Goal: Information Seeking & Learning: Check status

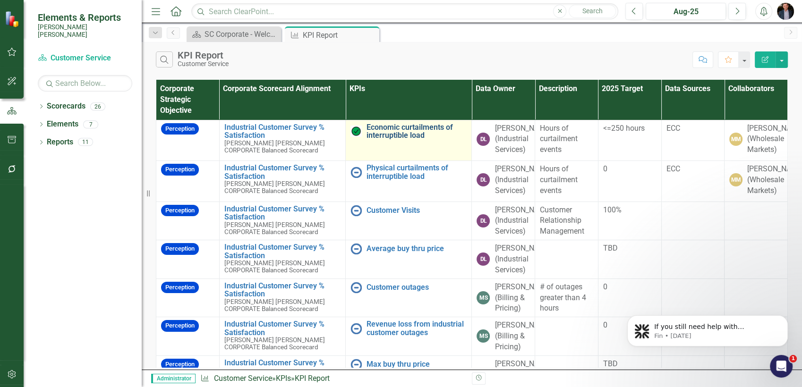
click at [398, 124] on link "Economic curtailments of interruptible load" at bounding box center [417, 131] width 100 height 17
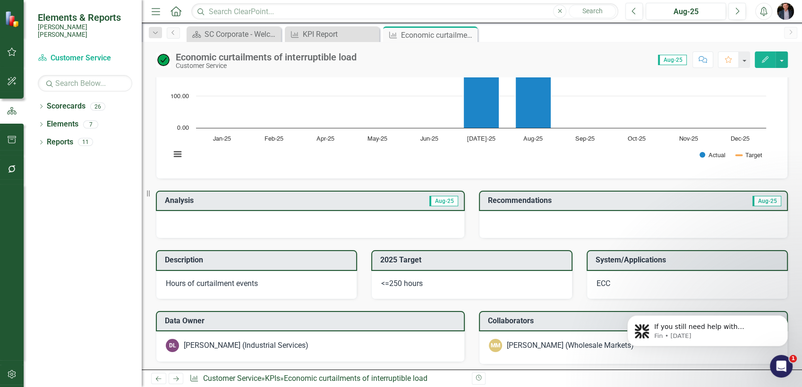
scroll to position [66, 0]
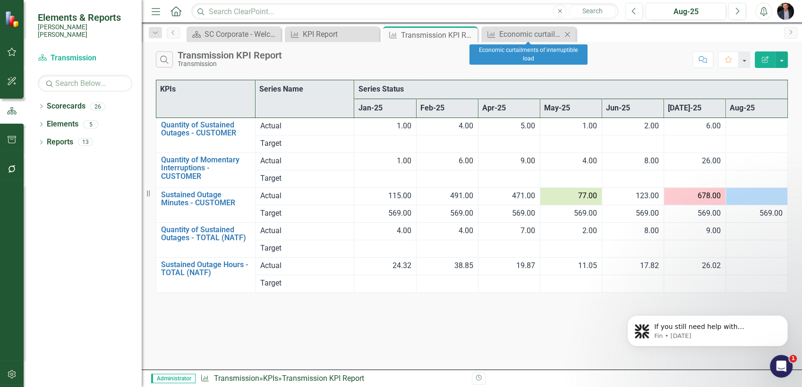
click at [567, 34] on icon at bounding box center [567, 34] width 5 height 5
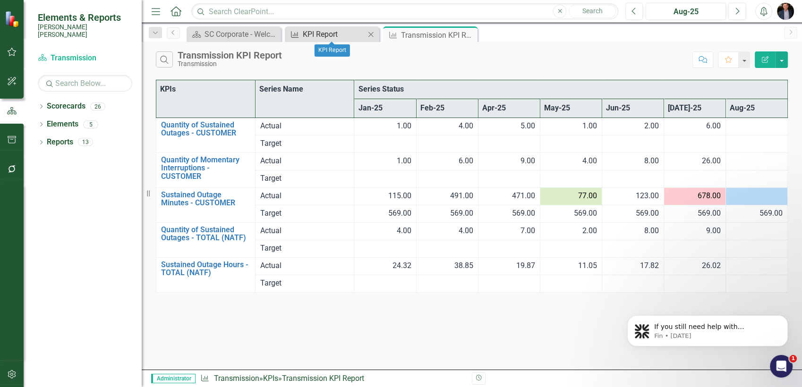
click at [342, 34] on div "KPI Report" at bounding box center [334, 34] width 62 height 12
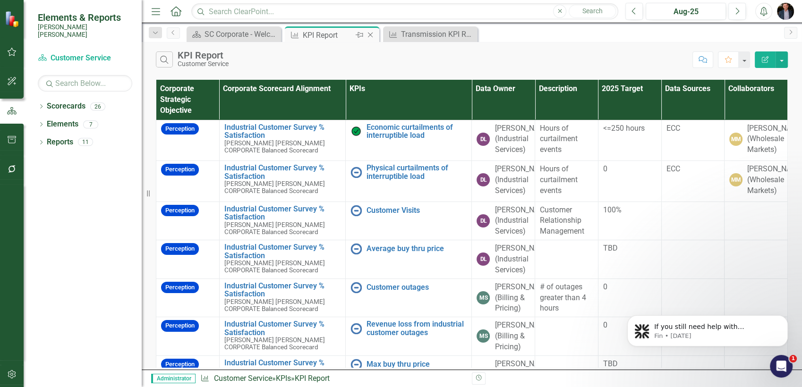
click at [371, 35] on icon "Close" at bounding box center [370, 35] width 9 height 8
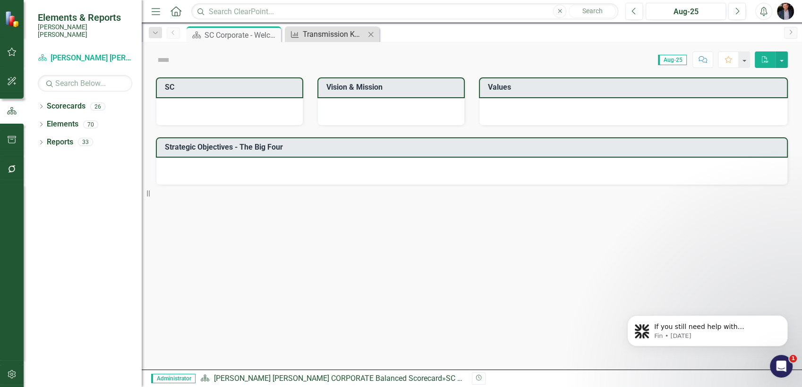
click at [339, 36] on div "Transmission KPI Report" at bounding box center [334, 34] width 62 height 12
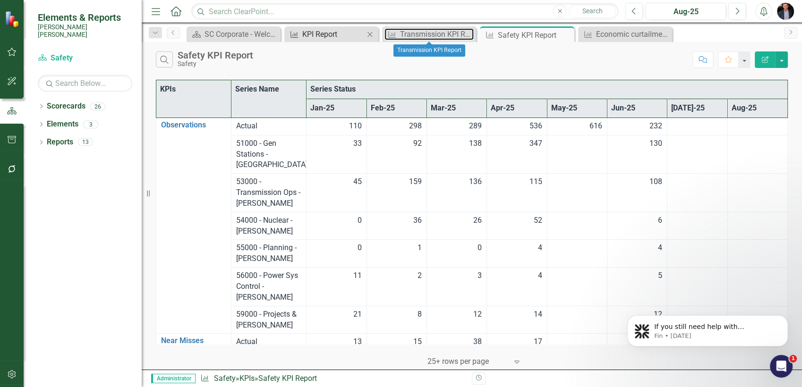
drag, startPoint x: 429, startPoint y: 35, endPoint x: 355, endPoint y: 35, distance: 73.2
click at [428, 35] on div "Transmission KPI Report" at bounding box center [437, 34] width 74 height 12
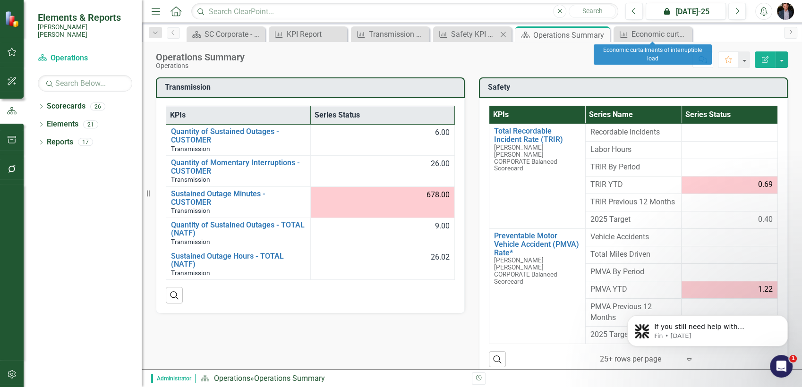
drag, startPoint x: 686, startPoint y: 32, endPoint x: 572, endPoint y: 32, distance: 113.9
click at [0, 0] on icon at bounding box center [0, 0] width 0 height 0
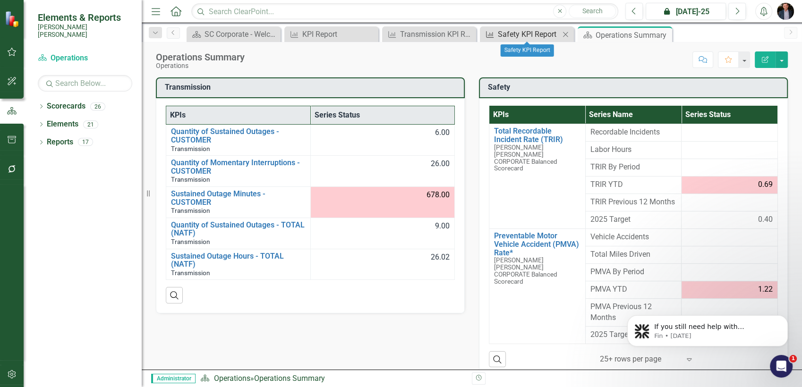
click at [530, 31] on div "Safety KPI Report" at bounding box center [529, 34] width 62 height 12
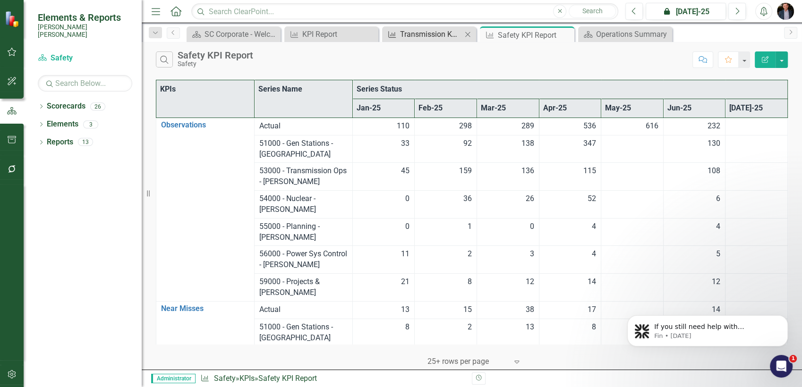
click at [420, 38] on div "Transmission KPI Report" at bounding box center [431, 34] width 62 height 12
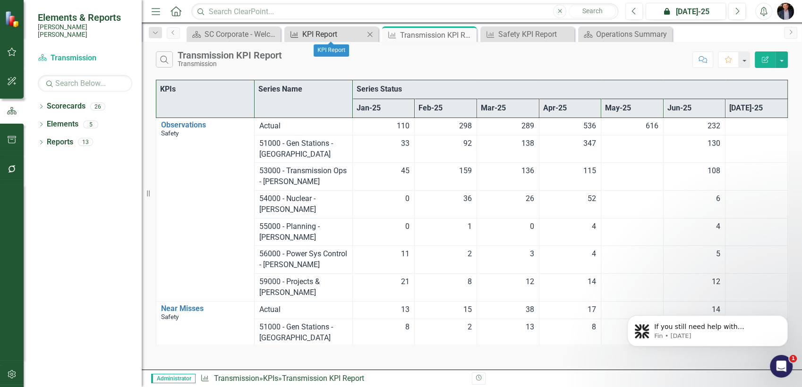
click at [323, 33] on div "KPI Report" at bounding box center [333, 34] width 62 height 12
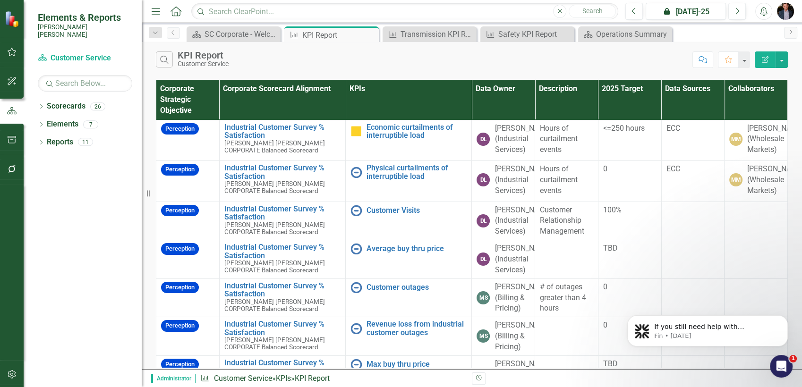
drag, startPoint x: 370, startPoint y: 36, endPoint x: 410, endPoint y: 77, distance: 57.5
click at [0, 0] on icon "Close" at bounding box center [0, 0] width 0 height 0
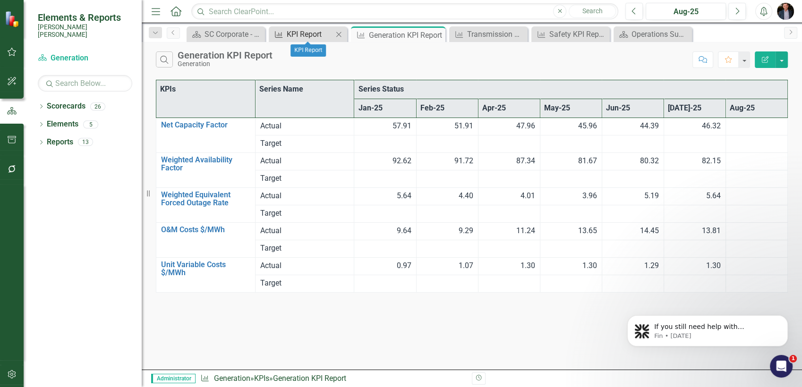
click at [302, 36] on div "KPI Report" at bounding box center [310, 34] width 46 height 12
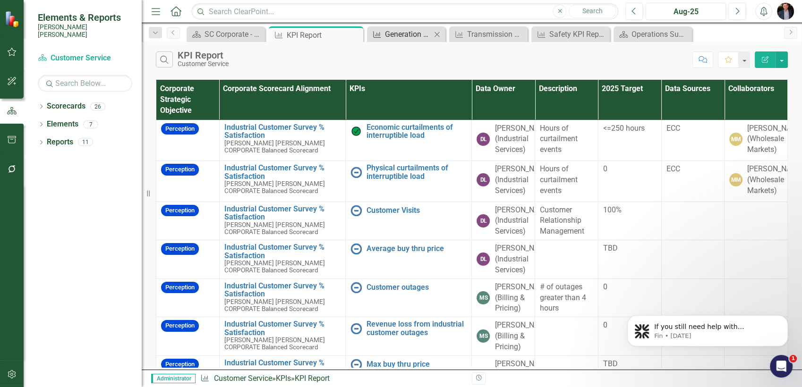
click at [388, 34] on div "Generation KPI Report" at bounding box center [408, 34] width 46 height 12
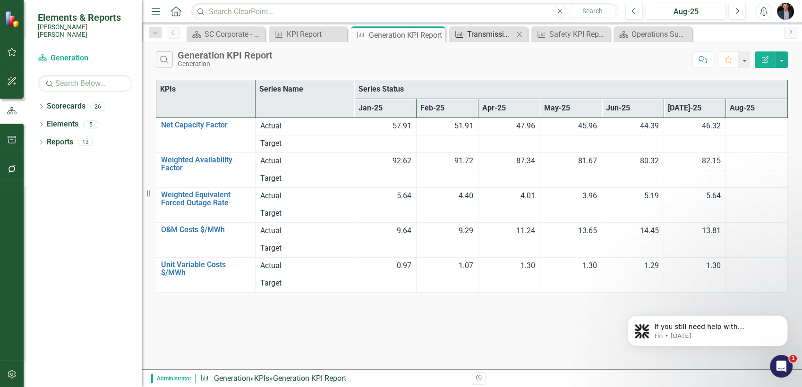
click at [483, 35] on div "Transmission KPI Report" at bounding box center [490, 34] width 46 height 12
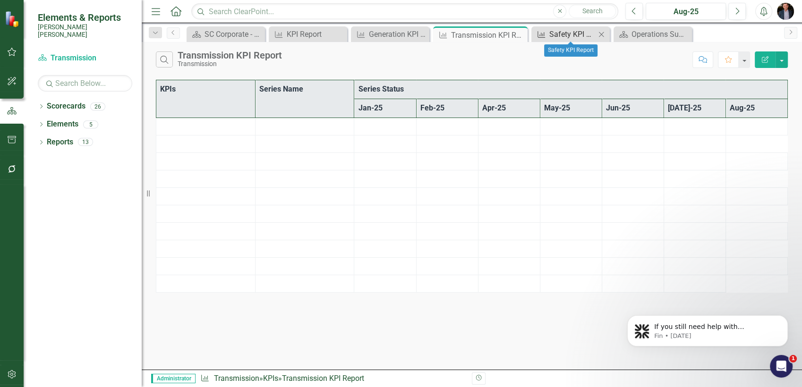
click at [576, 36] on div "Safety KPI Report" at bounding box center [572, 34] width 46 height 12
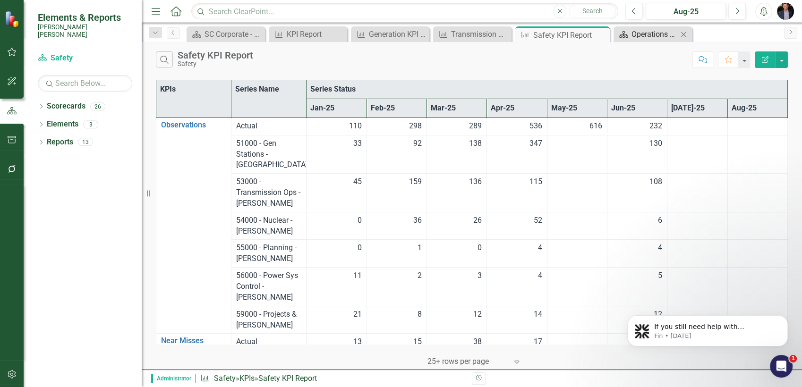
click at [648, 37] on div "Operations Summary" at bounding box center [655, 34] width 46 height 12
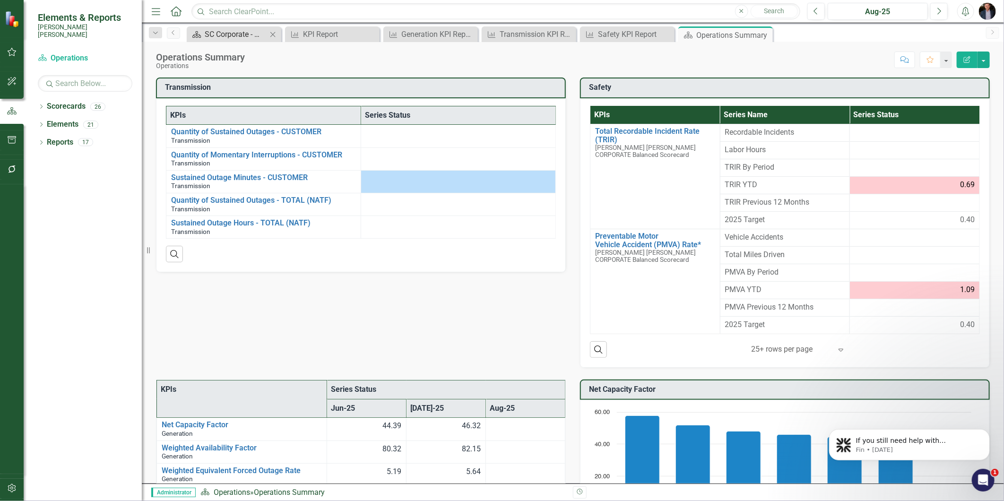
click at [246, 32] on div "SC Corporate - Welcome to ClearPoint" at bounding box center [236, 34] width 62 height 12
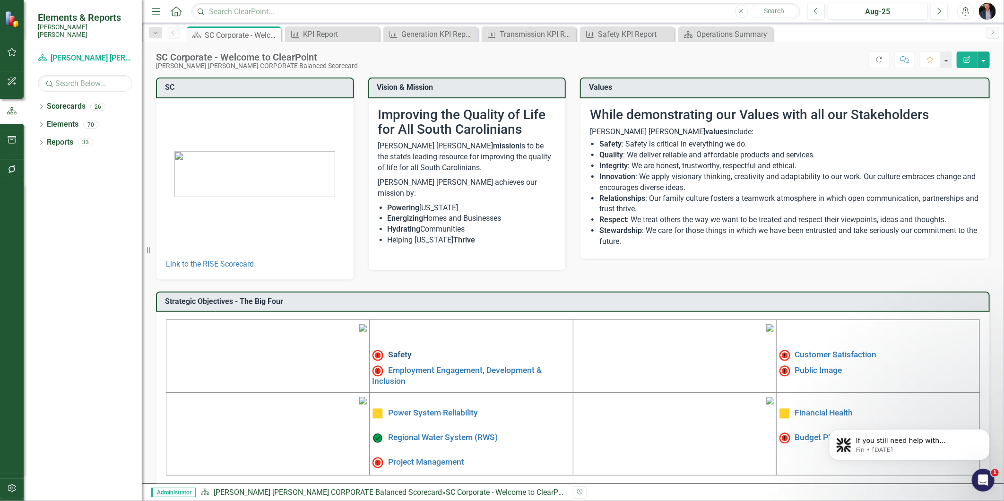
click at [394, 348] on link "Safety" at bounding box center [400, 354] width 24 height 9
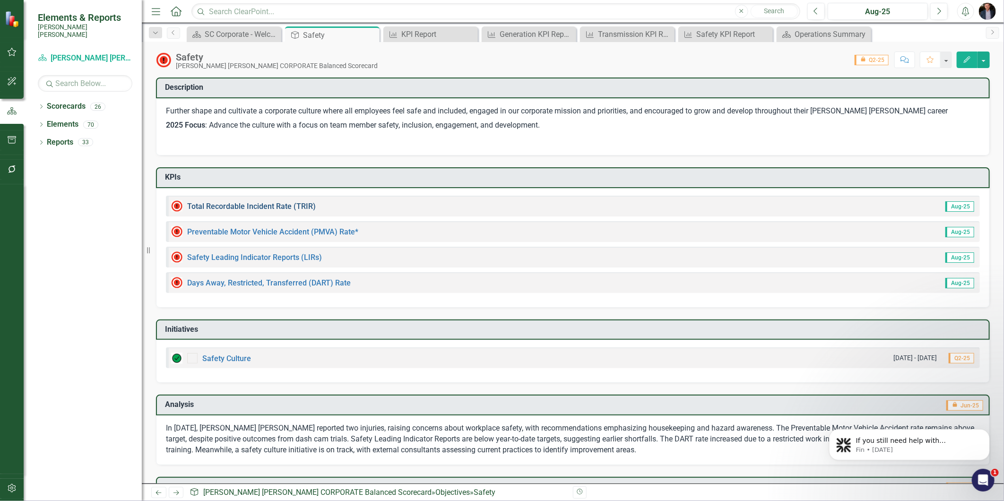
click at [260, 205] on link "Total Recordable Incident Rate (TRIR)" at bounding box center [251, 206] width 129 height 9
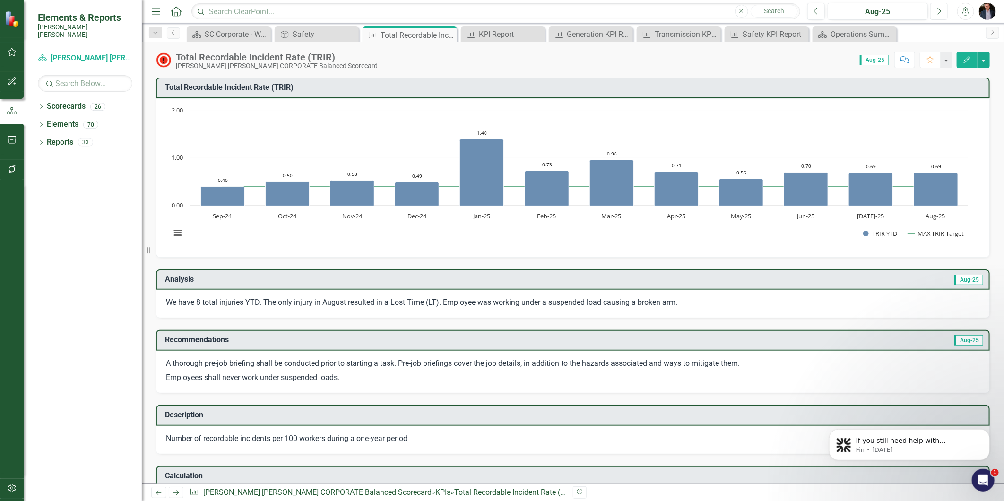
click at [721, 7] on icon "Next" at bounding box center [938, 11] width 5 height 9
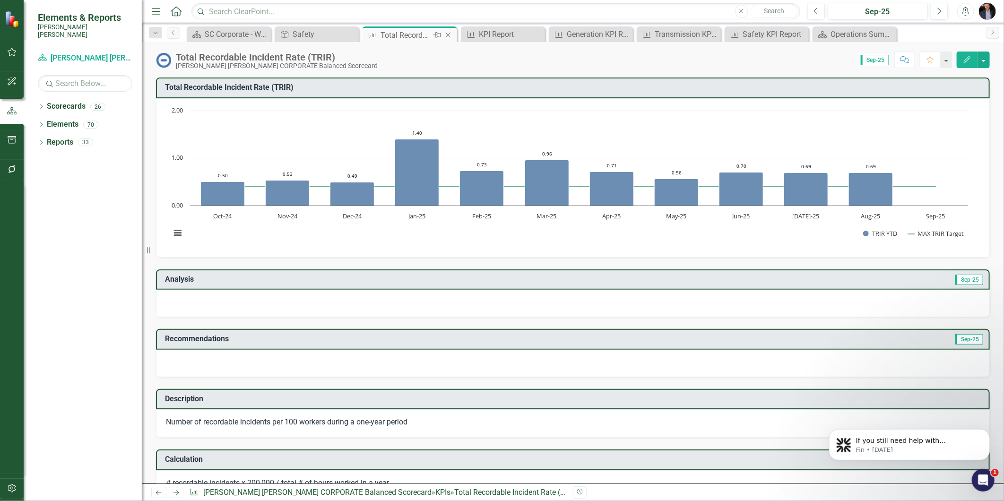
click at [449, 33] on icon at bounding box center [448, 35] width 5 height 5
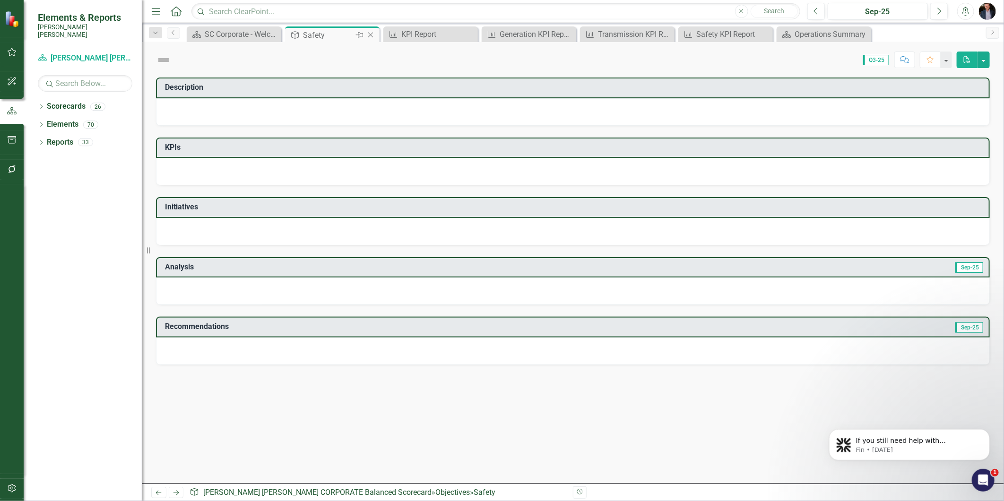
click at [322, 34] on div "Safety" at bounding box center [328, 35] width 51 height 12
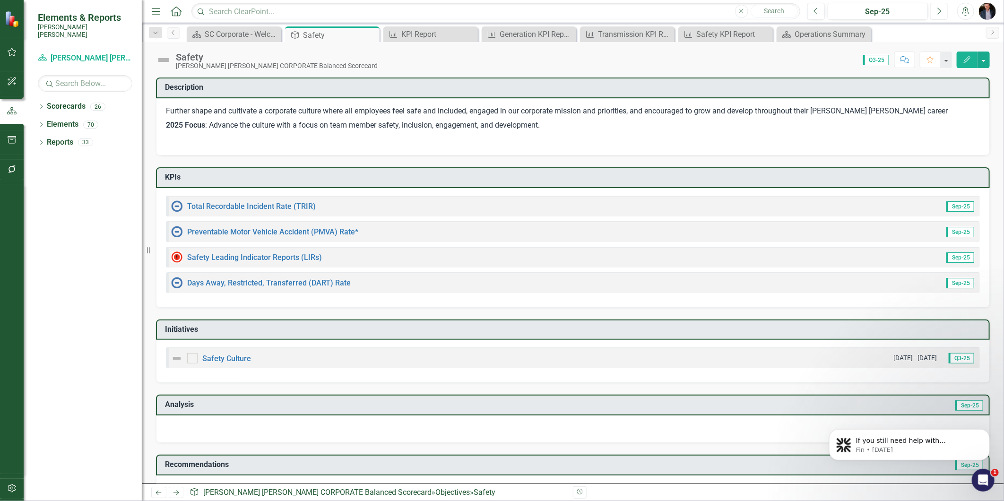
click at [721, 9] on icon "Next" at bounding box center [938, 11] width 5 height 9
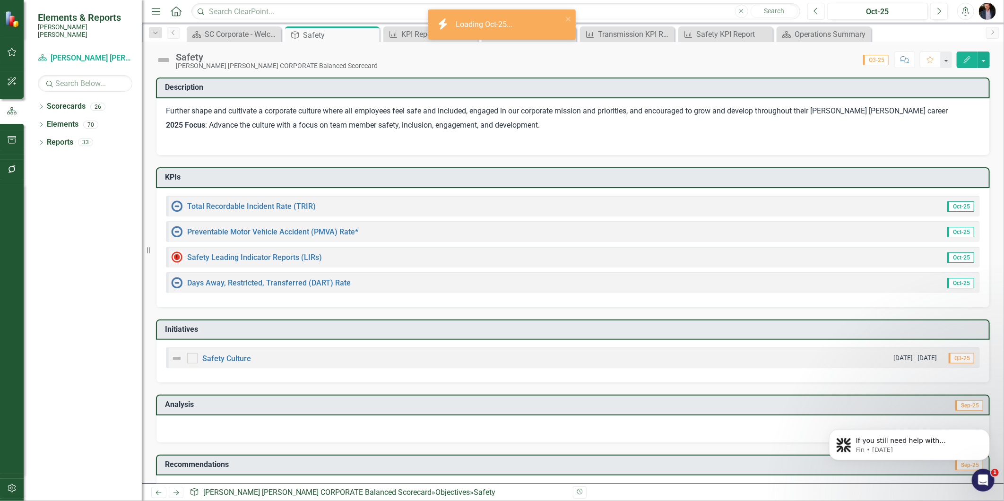
click at [721, 9] on icon "Previous" at bounding box center [815, 11] width 5 height 9
click at [721, 11] on button "Previous" at bounding box center [815, 11] width 17 height 17
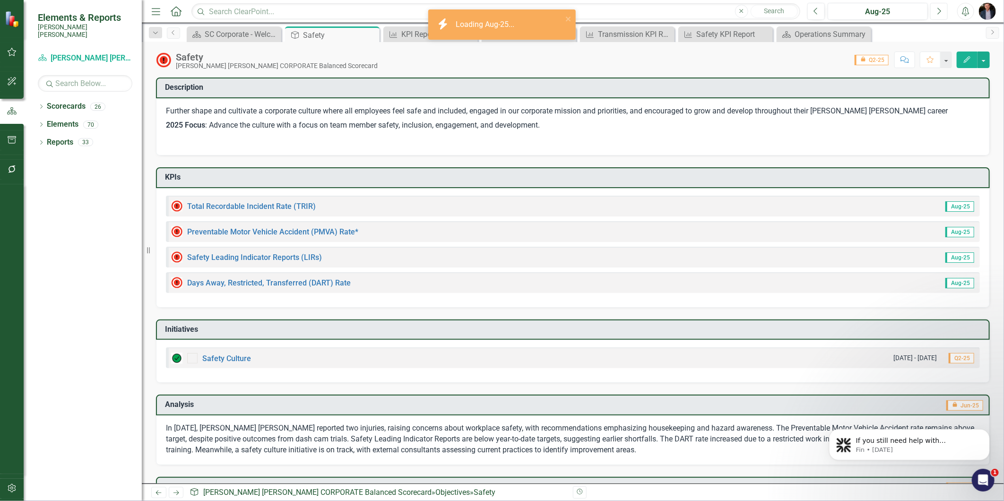
click at [721, 13] on button "Next" at bounding box center [938, 11] width 17 height 17
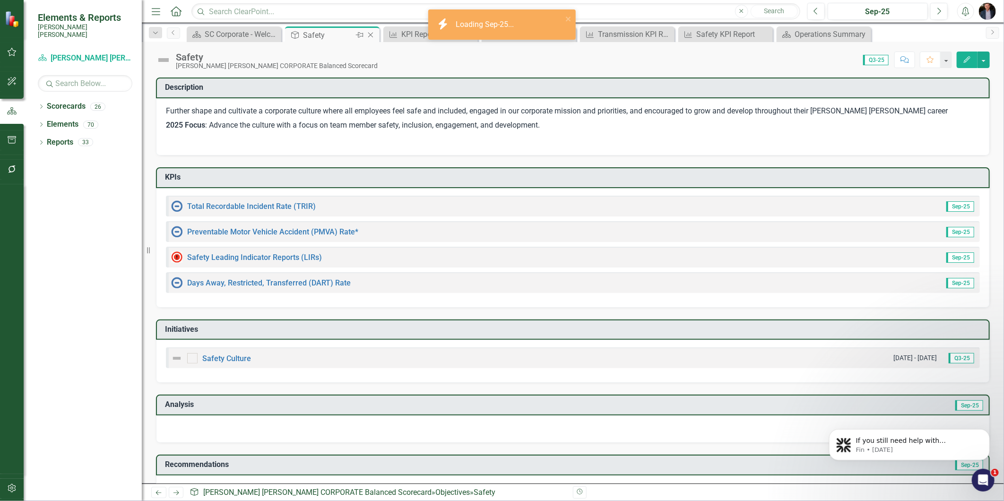
click at [369, 33] on icon at bounding box center [370, 35] width 5 height 5
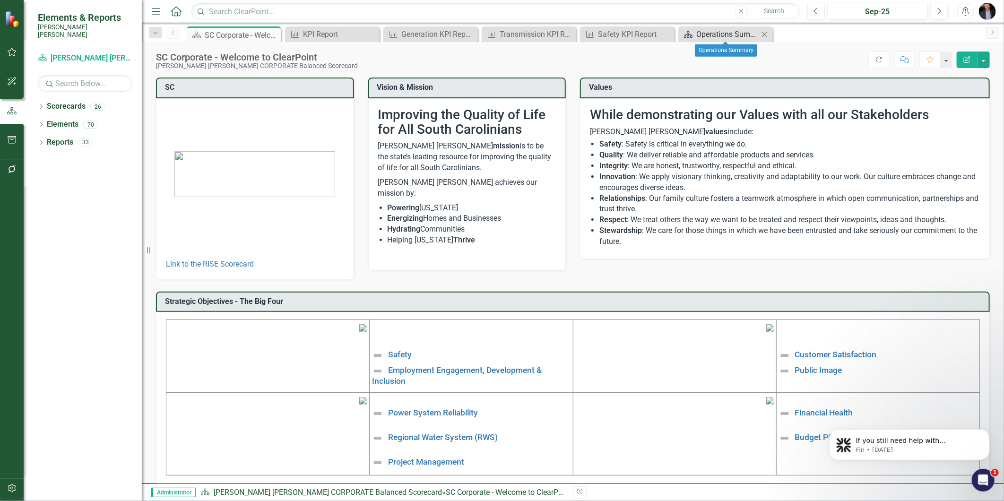
click at [719, 34] on div "Operations Summary" at bounding box center [727, 34] width 62 height 12
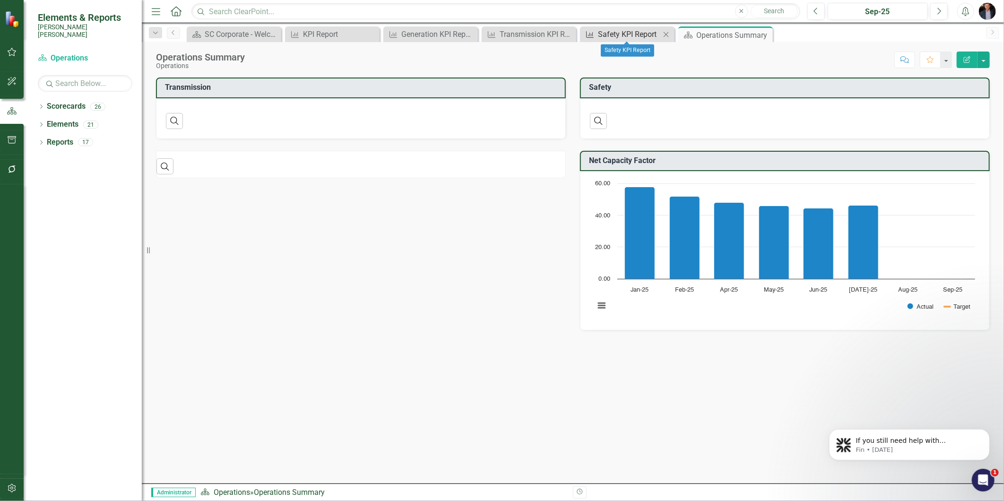
click at [630, 33] on div "Safety KPI Report" at bounding box center [629, 34] width 62 height 12
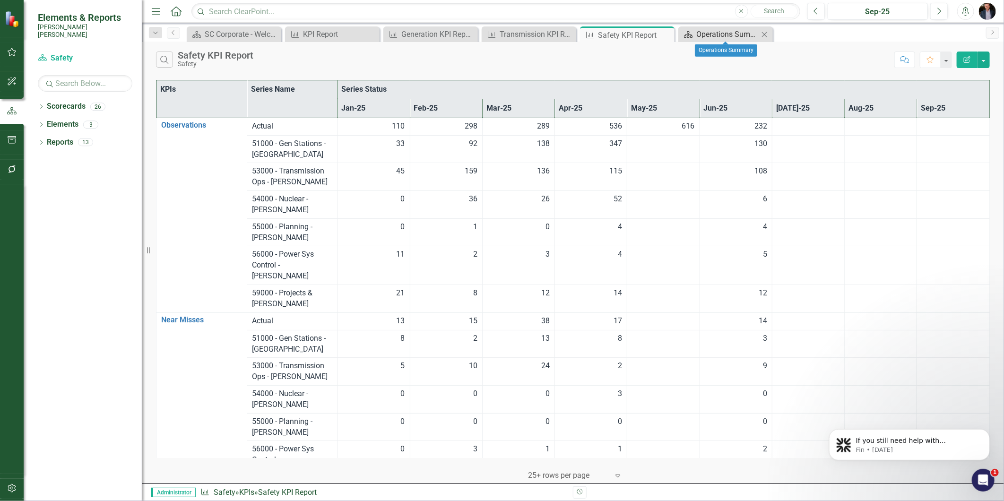
click at [721, 29] on div "Operations Summary" at bounding box center [727, 34] width 62 height 12
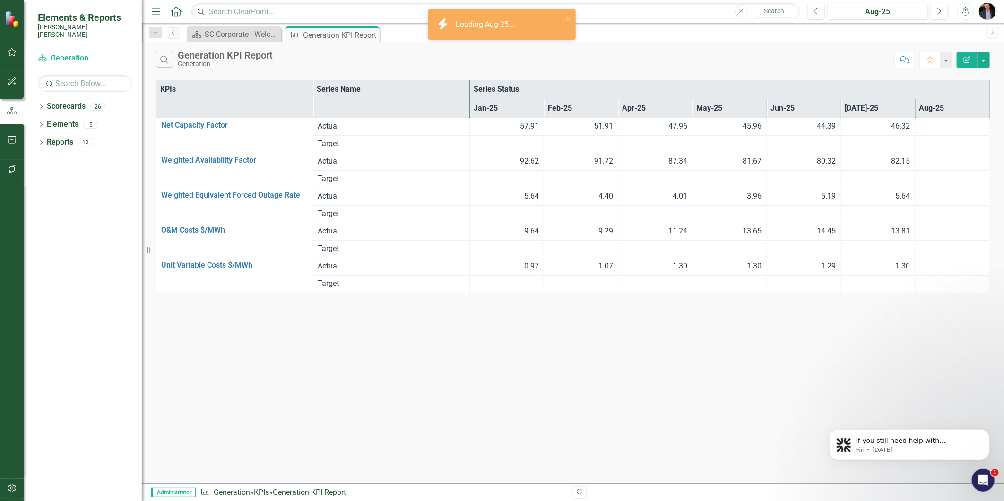
click at [282, 57] on div "Search Generation KPI Report Generation" at bounding box center [522, 60] width 733 height 16
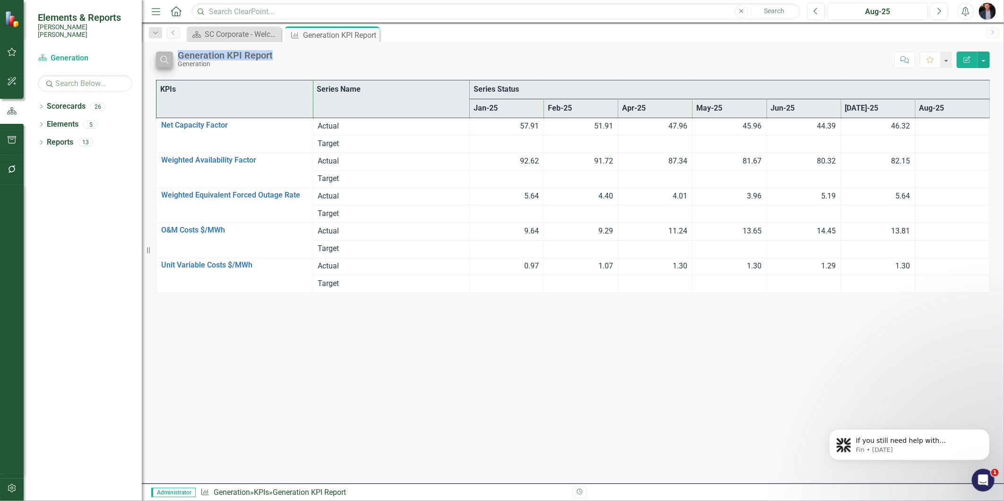
drag, startPoint x: 280, startPoint y: 52, endPoint x: 171, endPoint y: 57, distance: 108.8
click at [171, 57] on div "Search Generation KPI Report Generation" at bounding box center [522, 60] width 733 height 16
copy div "Generation KPI Report"
drag, startPoint x: 258, startPoint y: 58, endPoint x: 569, endPoint y: 52, distance: 310.5
click at [569, 52] on div "Search Generation KPI Report Generation" at bounding box center [522, 60] width 733 height 16
